Goal: Transaction & Acquisition: Download file/media

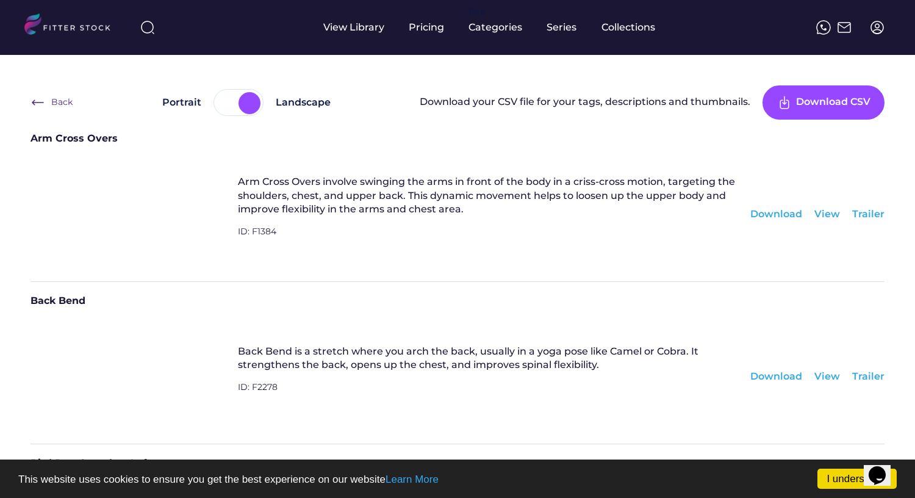
click at [774, 219] on div "Download" at bounding box center [777, 213] width 52 height 13
click at [773, 214] on div "Download" at bounding box center [777, 213] width 52 height 13
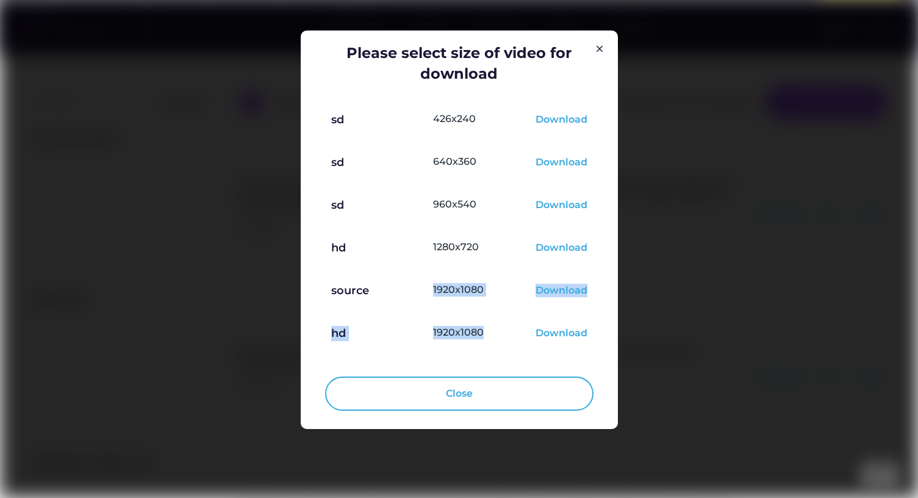
drag, startPoint x: 432, startPoint y: 290, endPoint x: 480, endPoint y: 331, distance: 63.6
click at [480, 332] on div "sd 426x240 Download sd 640x360 Download sd 960x540 Download hd 1280x720 Downloa…" at bounding box center [459, 227] width 256 height 250
click at [480, 331] on div "1920x1080" at bounding box center [478, 334] width 90 height 16
drag, startPoint x: 433, startPoint y: 243, endPoint x: 503, endPoint y: 253, distance: 70.3
click at [503, 253] on div "1280x720" at bounding box center [478, 248] width 90 height 16
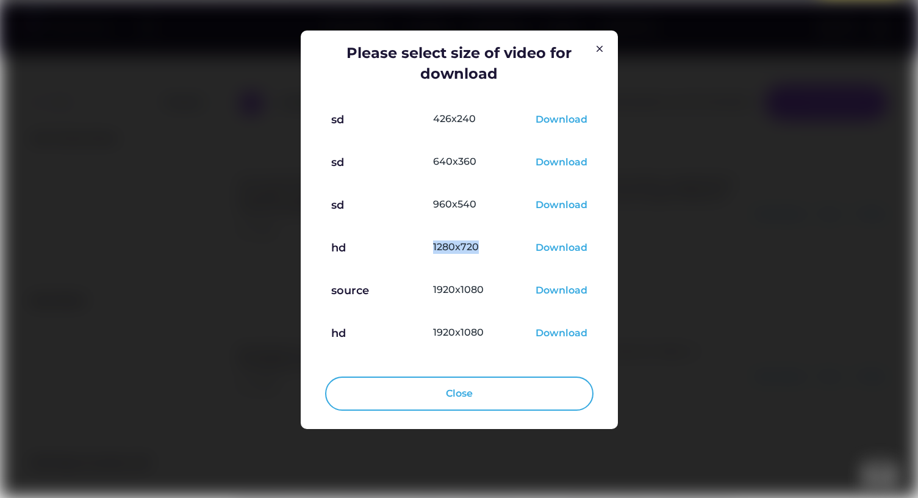
click at [600, 47] on img at bounding box center [600, 48] width 15 height 15
